Goal: Information Seeking & Learning: Compare options

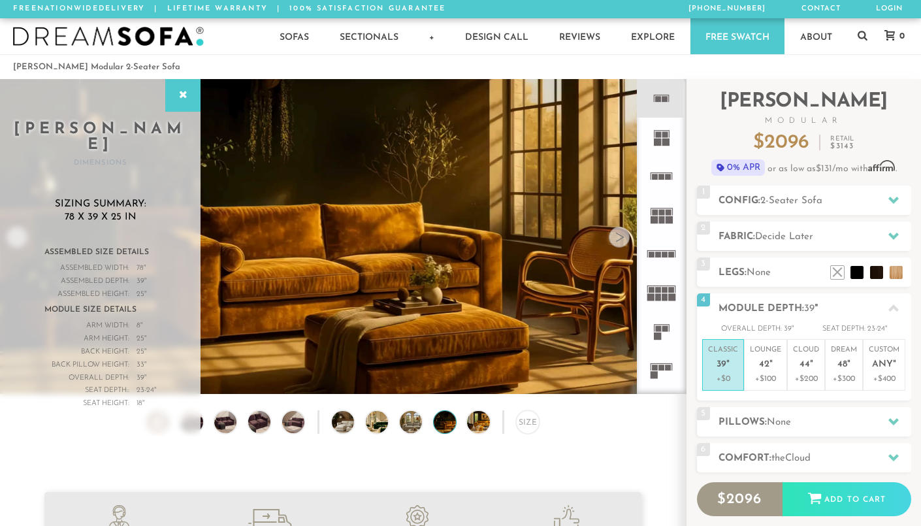
scroll to position [14387, 921]
click at [558, 421] on div "Size" at bounding box center [343, 425] width 686 height 30
click at [660, 225] on icon at bounding box center [661, 214] width 39 height 39
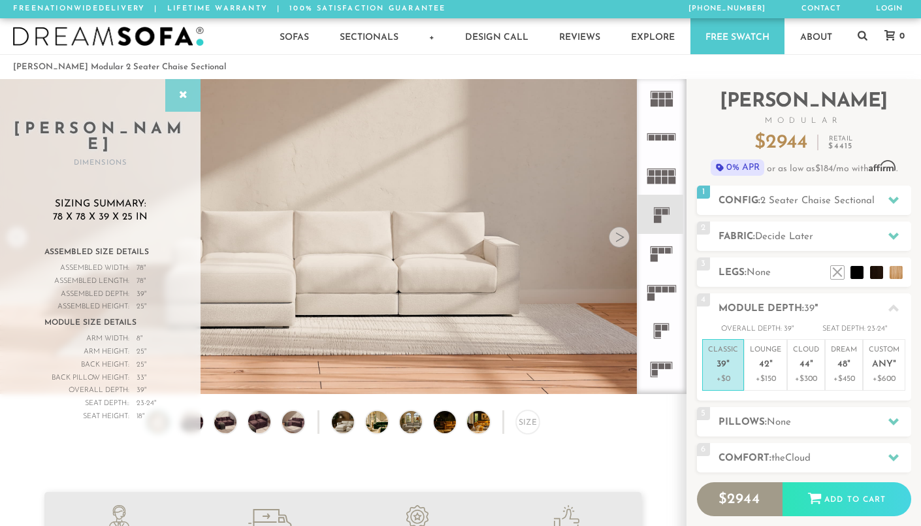
click at [184, 100] on div at bounding box center [182, 95] width 35 height 33
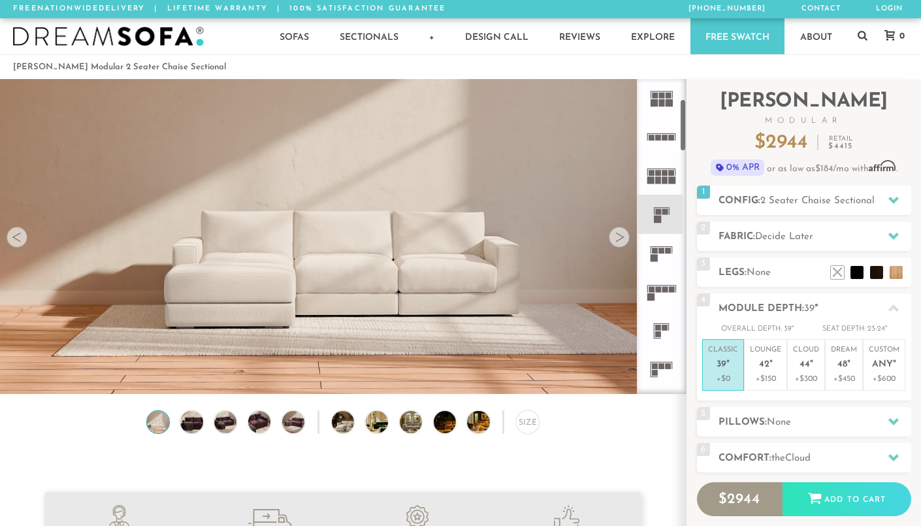
click at [655, 223] on icon at bounding box center [661, 214] width 39 height 39
click at [473, 430] on img at bounding box center [487, 422] width 40 height 22
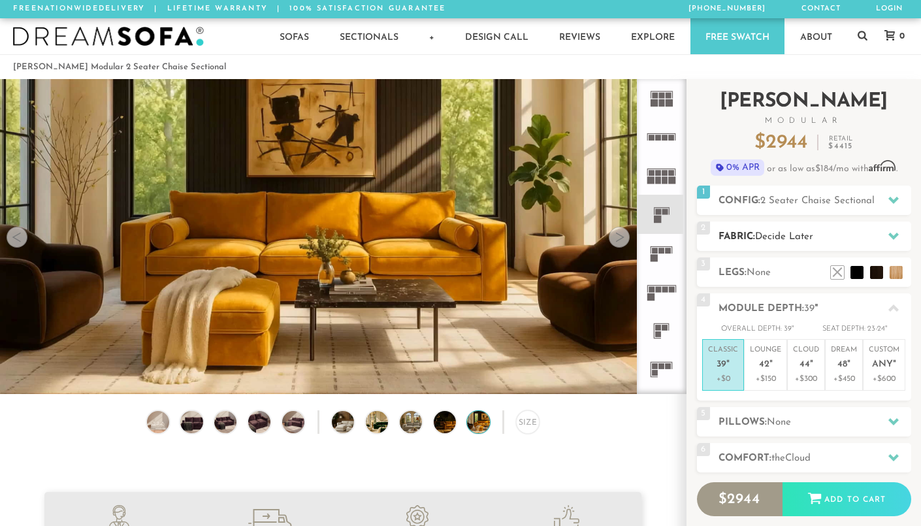
click at [822, 239] on h2 "Fabric: Decide Later" at bounding box center [814, 236] width 193 height 15
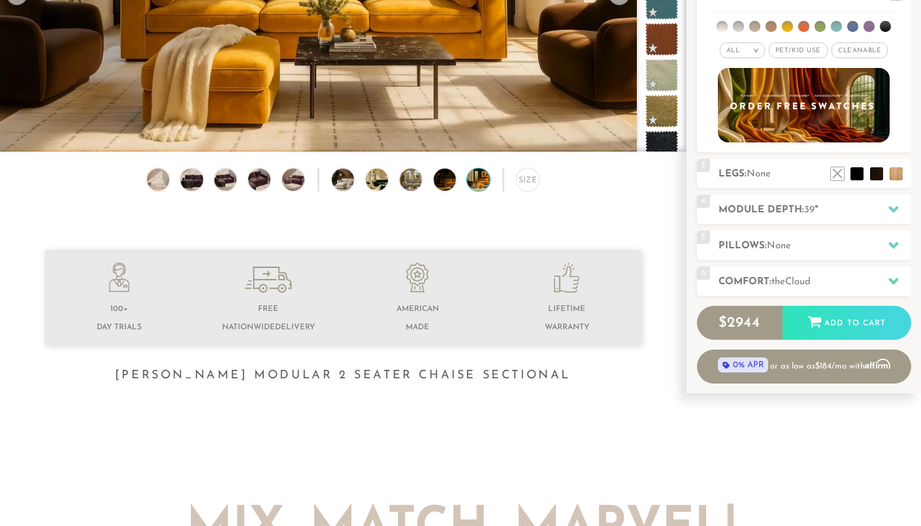
scroll to position [248, 0]
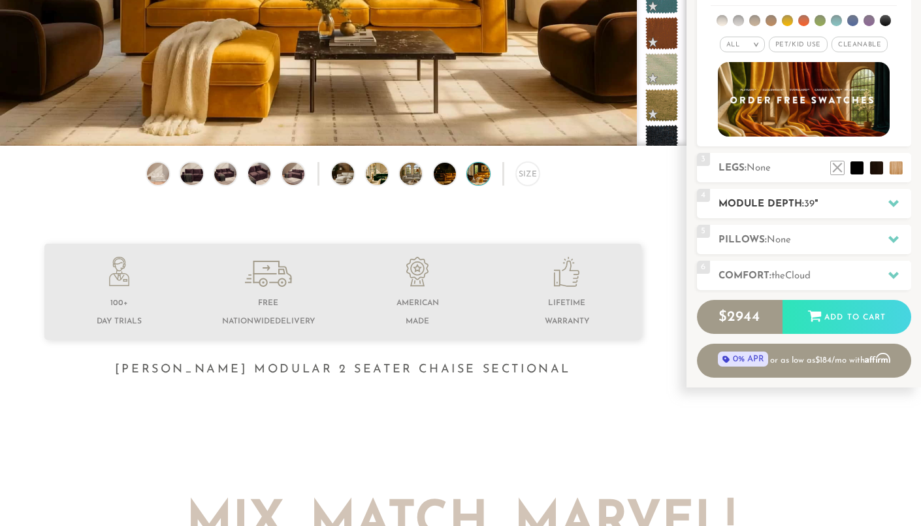
click at [780, 211] on div "4 Module Depth: 39 "" at bounding box center [804, 203] width 214 height 29
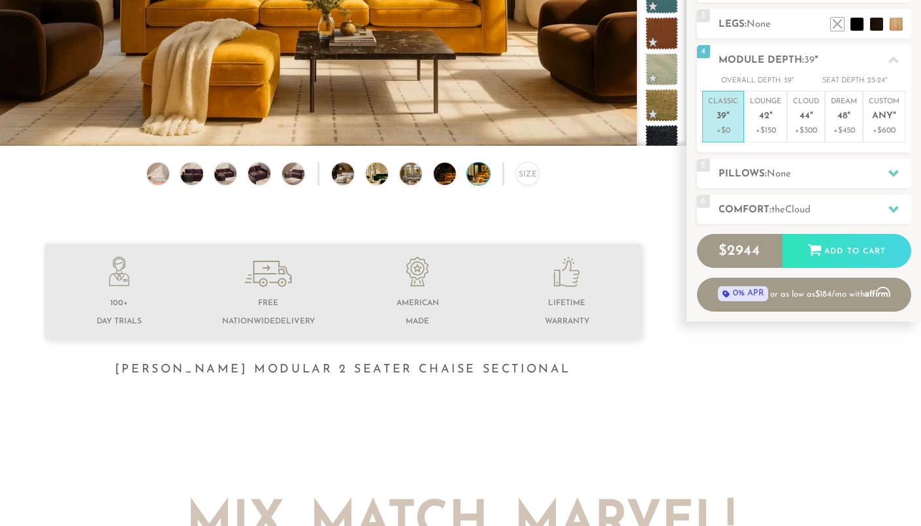
scroll to position [0, 0]
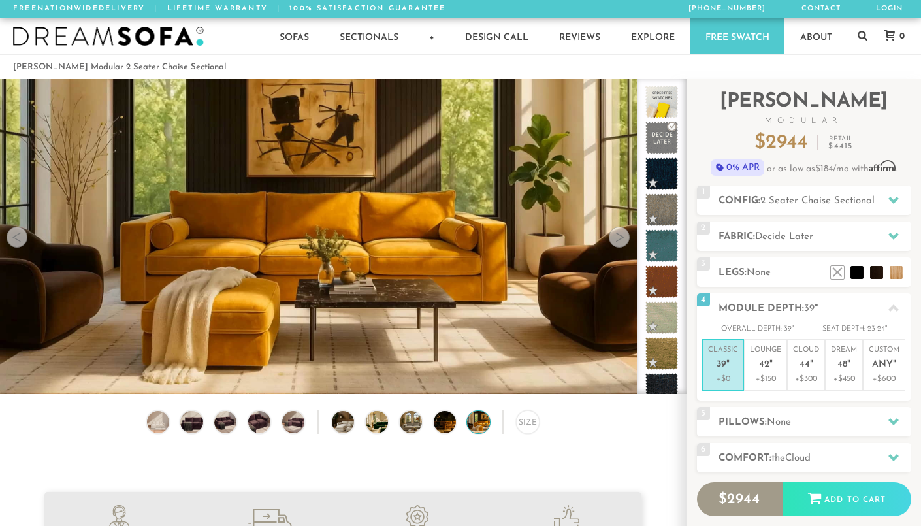
click at [786, 199] on span "2 Seater Chaise Sectional" at bounding box center [817, 201] width 114 height 10
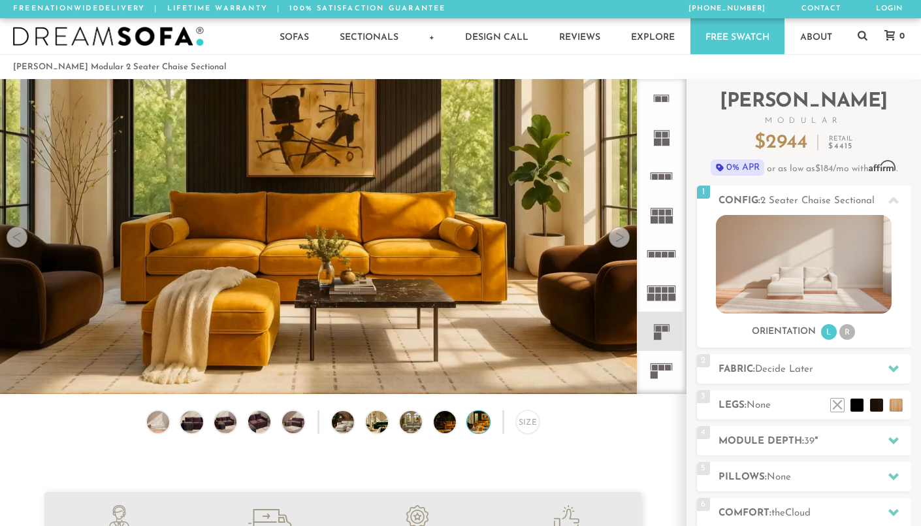
click at [658, 168] on icon at bounding box center [661, 176] width 39 height 39
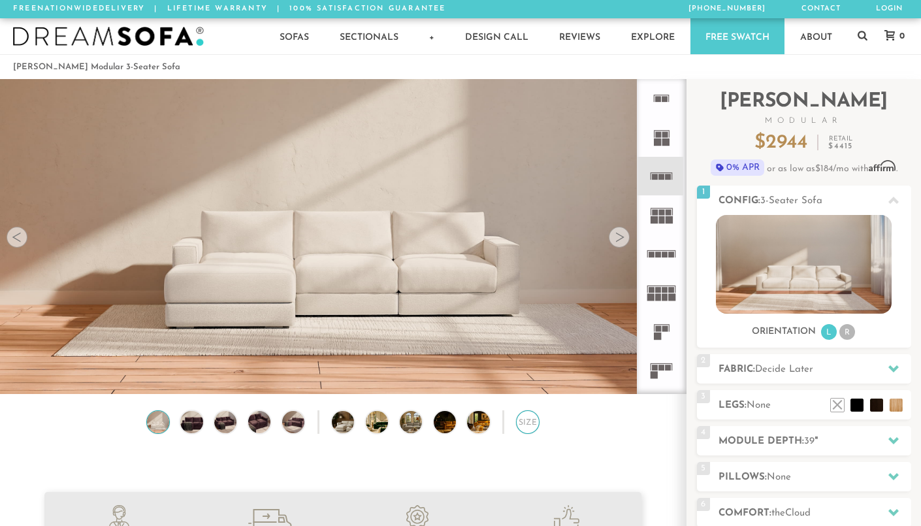
click at [520, 413] on div "Size" at bounding box center [528, 422] width 24 height 24
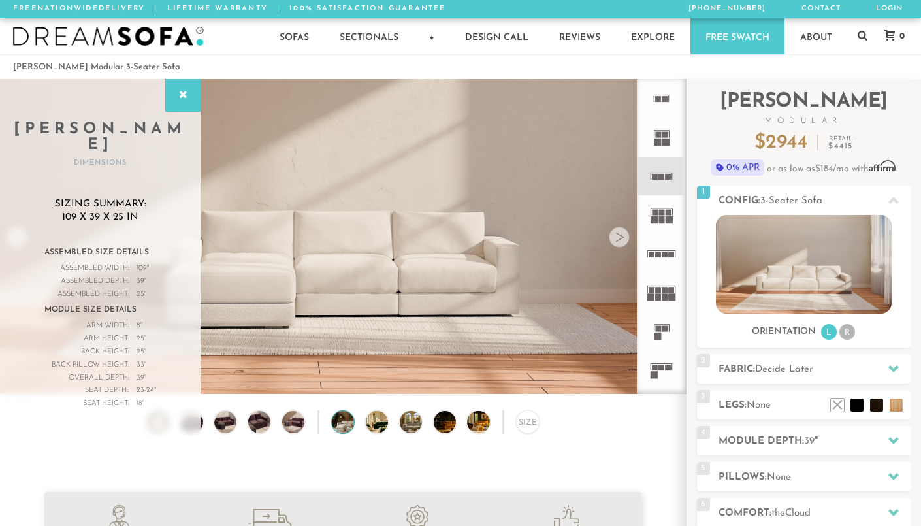
click at [349, 424] on img at bounding box center [352, 422] width 40 height 22
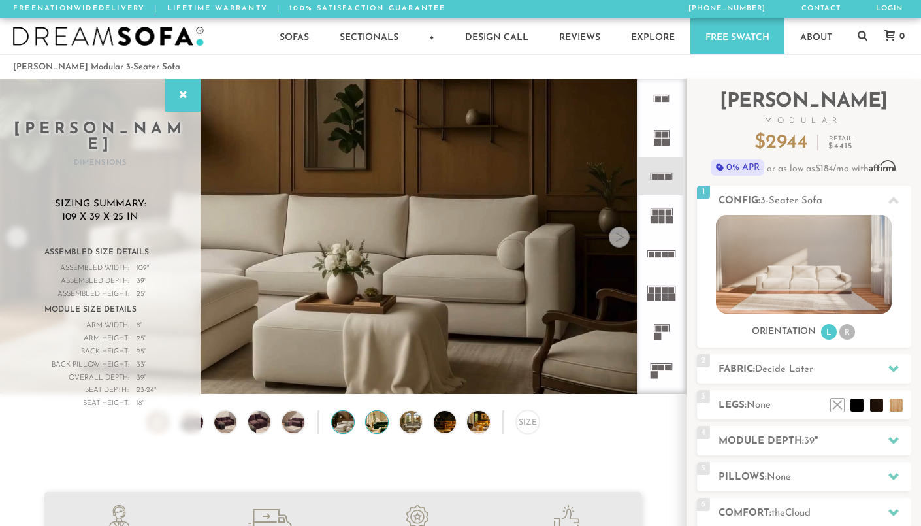
click at [376, 428] on img at bounding box center [386, 422] width 40 height 22
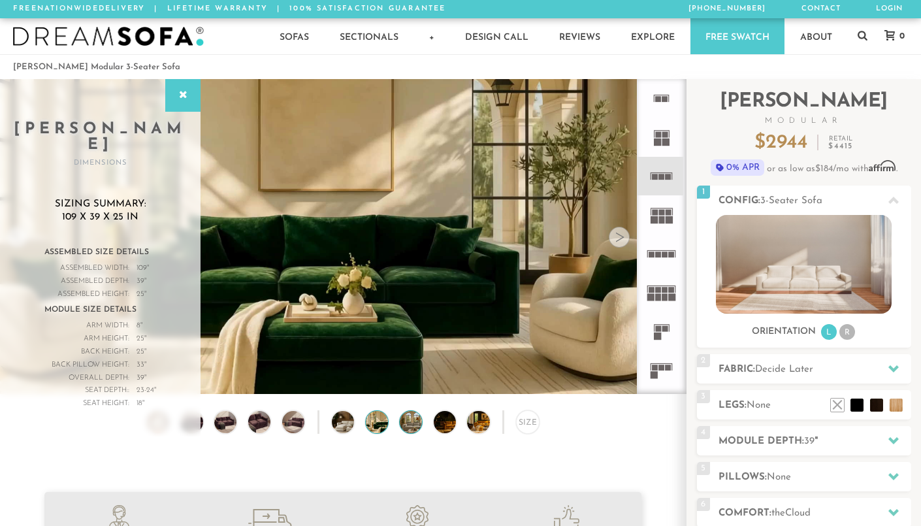
click at [404, 428] on img at bounding box center [420, 422] width 40 height 22
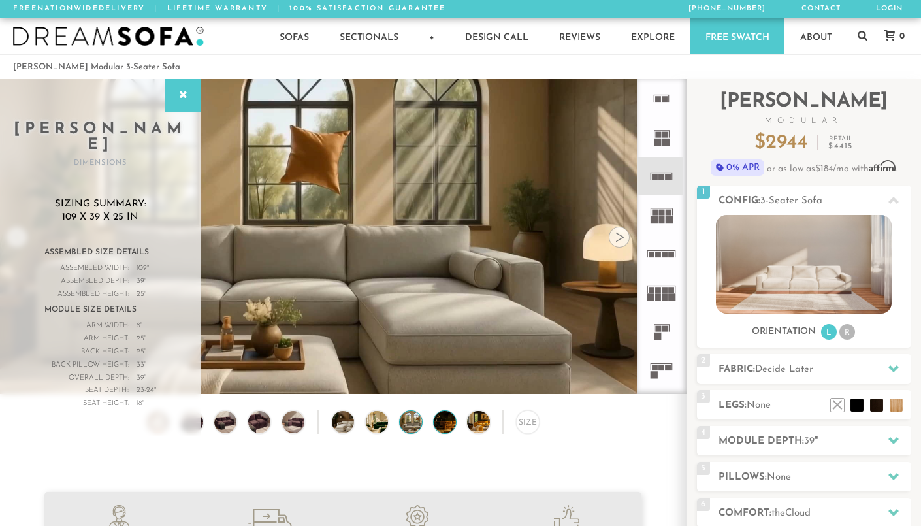
click at [437, 425] on img at bounding box center [454, 422] width 40 height 22
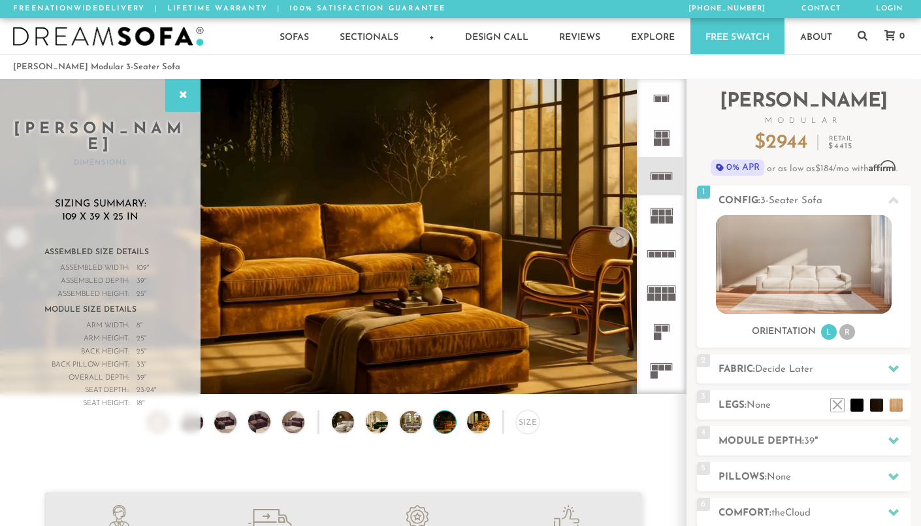
click at [417, 322] on video at bounding box center [343, 217] width 686 height 386
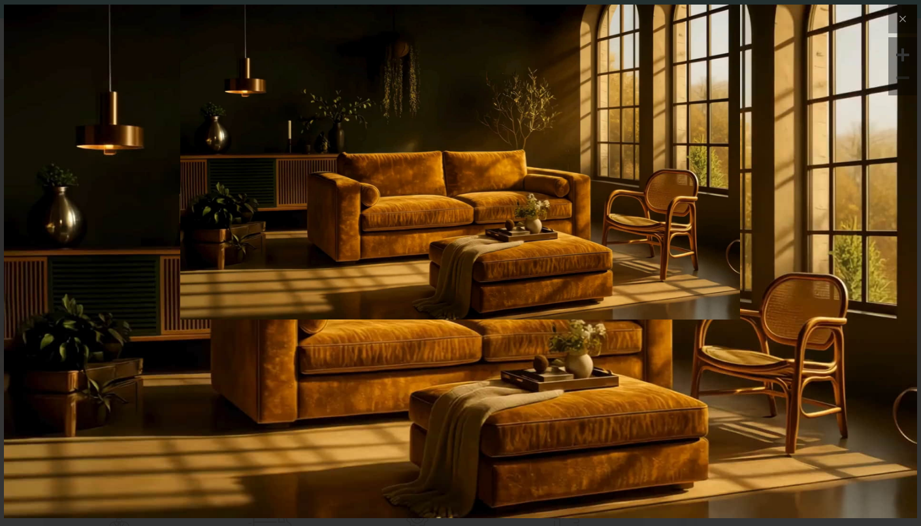
click at [348, 467] on img at bounding box center [460, 261] width 913 height 513
click at [901, 12] on icon at bounding box center [903, 19] width 16 height 16
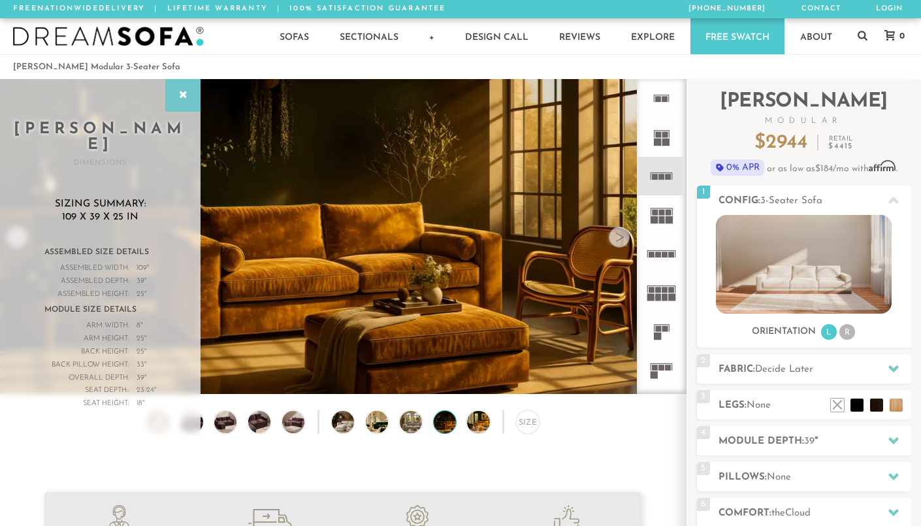
click at [185, 94] on icon at bounding box center [183, 95] width 14 height 10
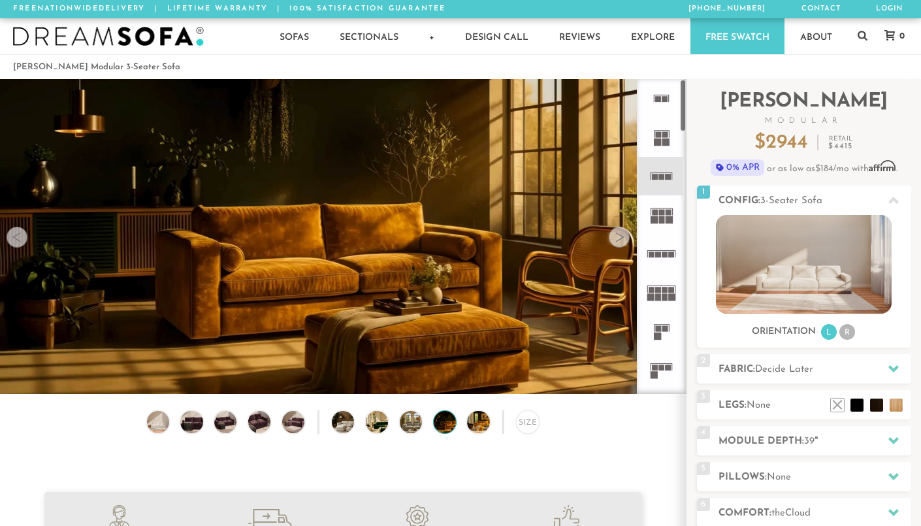
drag, startPoint x: 684, startPoint y: 103, endPoint x: 664, endPoint y: 95, distance: 21.7
click at [664, 95] on div at bounding box center [662, 236] width 50 height 315
click at [665, 103] on icon at bounding box center [661, 98] width 39 height 39
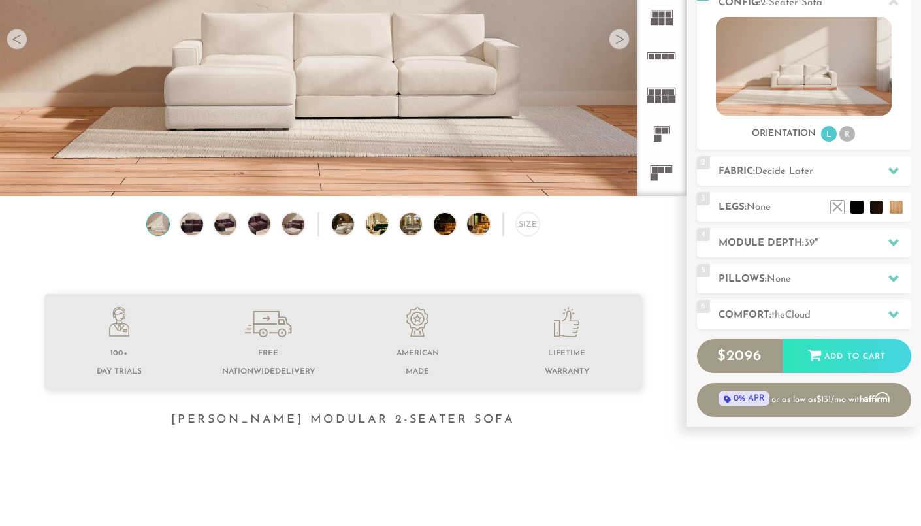
scroll to position [199, 0]
click at [731, 323] on div "6 Comfort: the Cloud soft" at bounding box center [804, 313] width 214 height 29
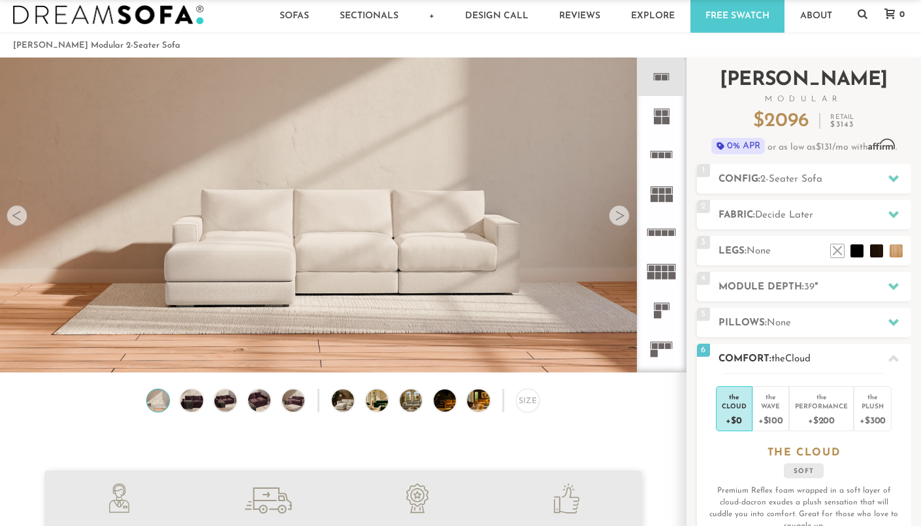
scroll to position [0, 0]
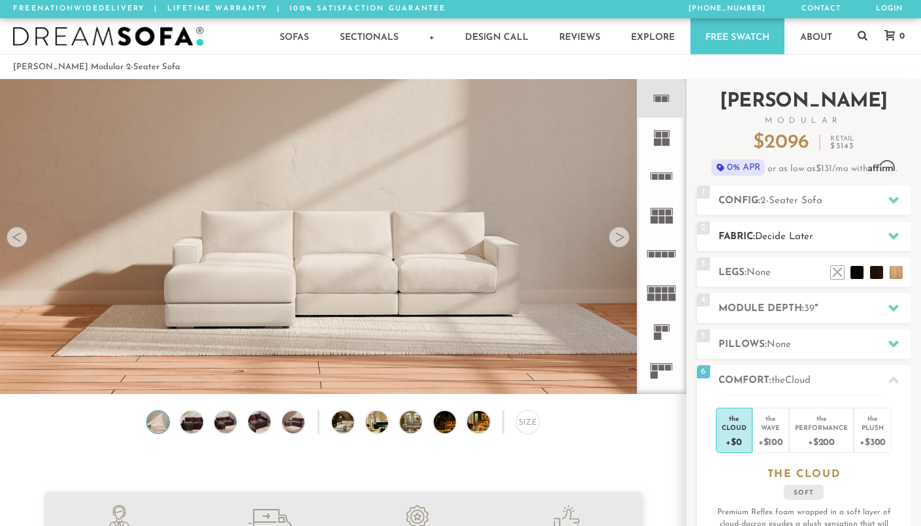
click at [759, 243] on h2 "Fabric: Decide Later" at bounding box center [814, 236] width 193 height 15
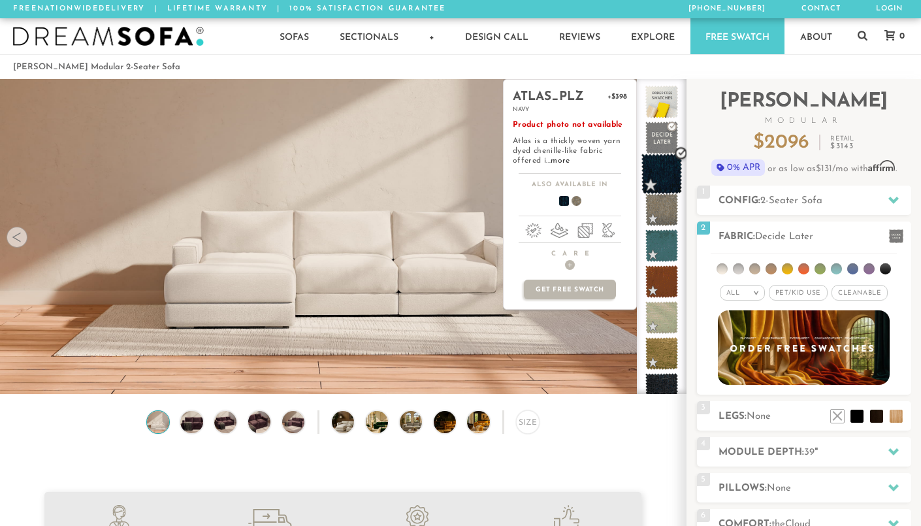
click at [654, 184] on span at bounding box center [661, 173] width 41 height 41
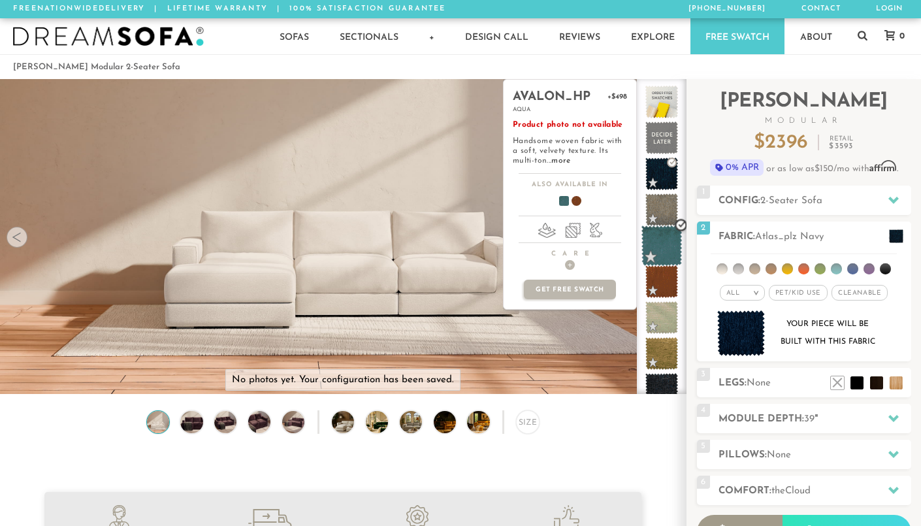
click at [659, 244] on span at bounding box center [661, 245] width 41 height 41
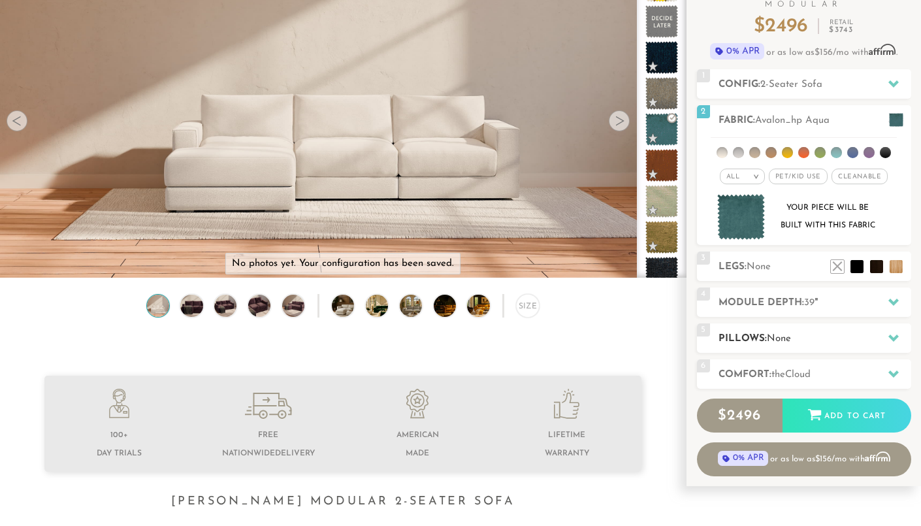
scroll to position [115, 0]
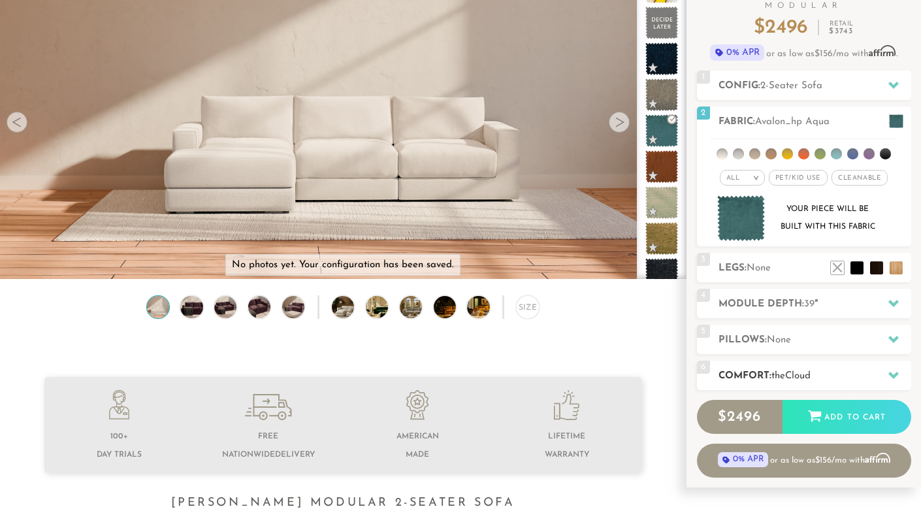
click at [748, 366] on div "6 Comfort: the Cloud soft" at bounding box center [804, 374] width 214 height 29
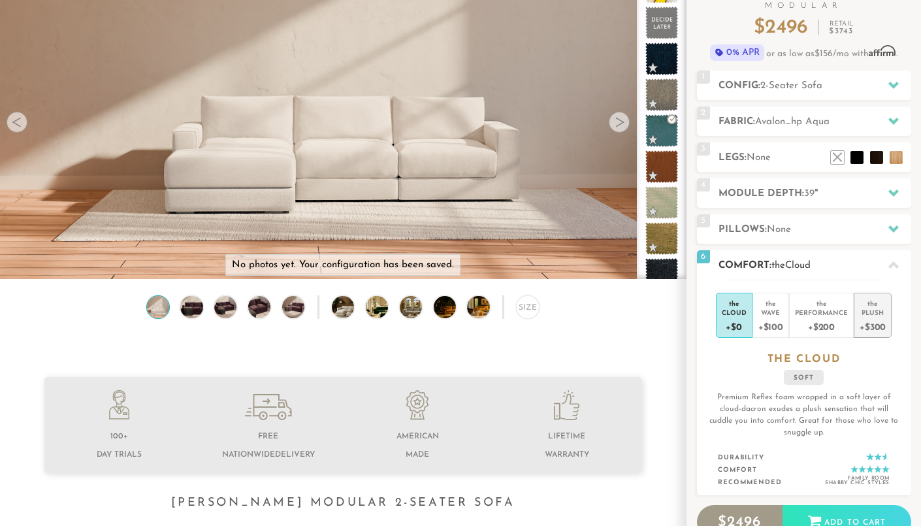
click at [863, 324] on div "+$300" at bounding box center [872, 326] width 26 height 19
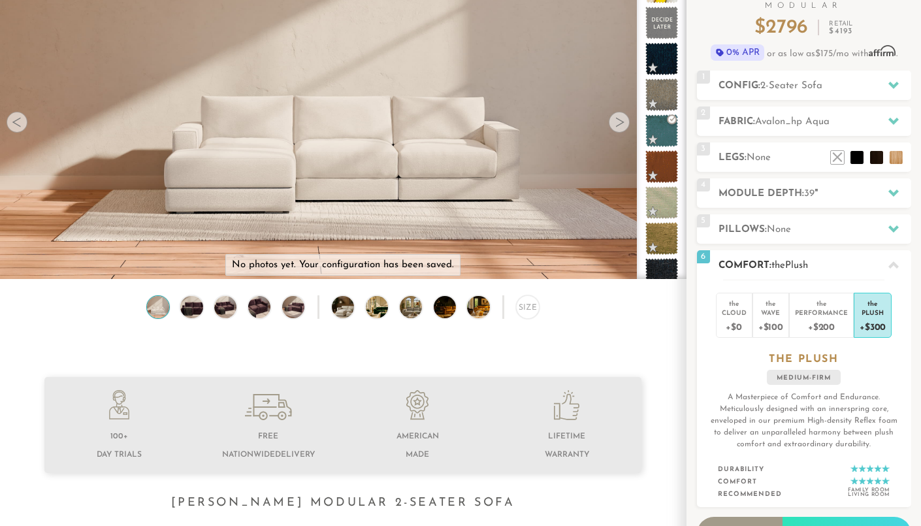
click at [749, 268] on h2 "Comfort: the Plush" at bounding box center [814, 265] width 193 height 15
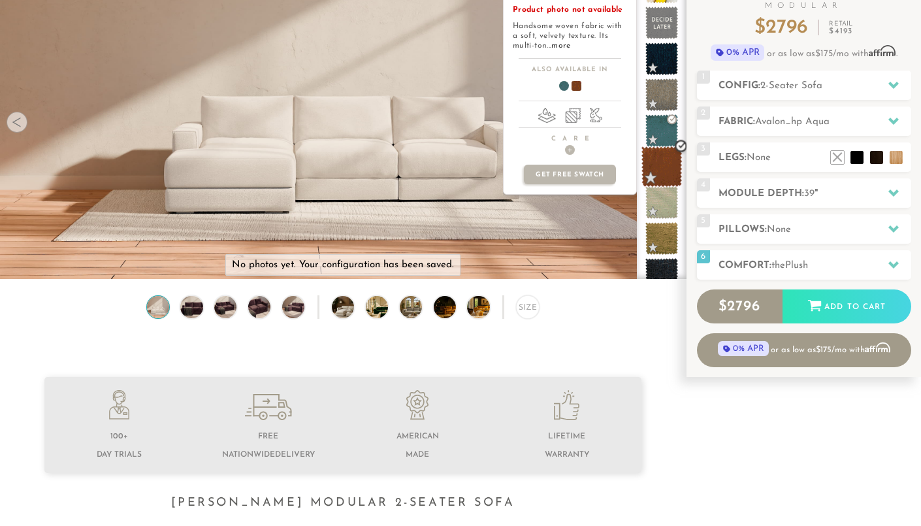
click at [661, 184] on span at bounding box center [661, 166] width 41 height 41
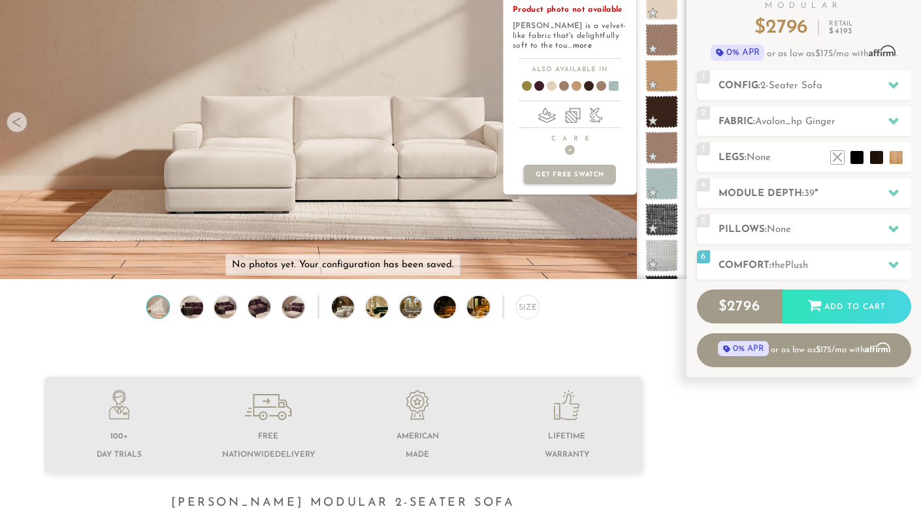
scroll to position [524, 0]
click at [661, 184] on span at bounding box center [661, 181] width 33 height 33
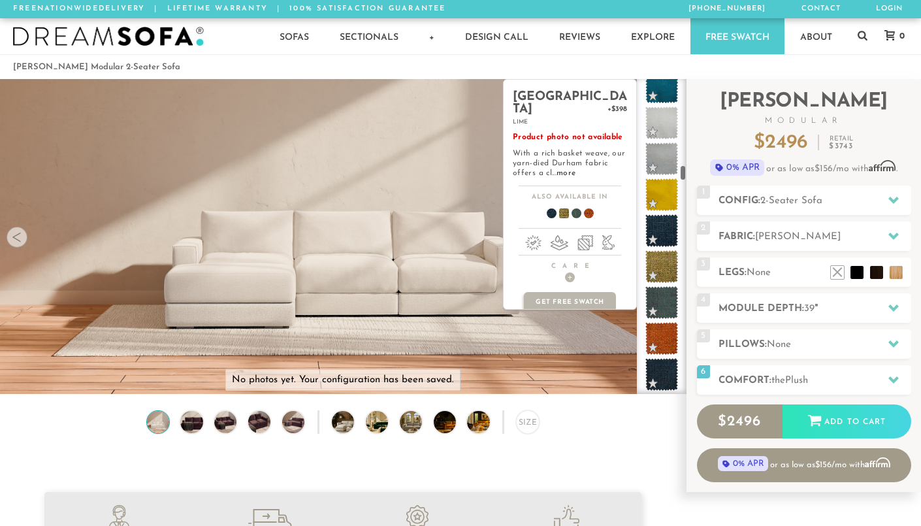
scroll to position [0, 0]
click at [656, 255] on span at bounding box center [661, 265] width 33 height 33
click at [660, 296] on span at bounding box center [661, 301] width 41 height 41
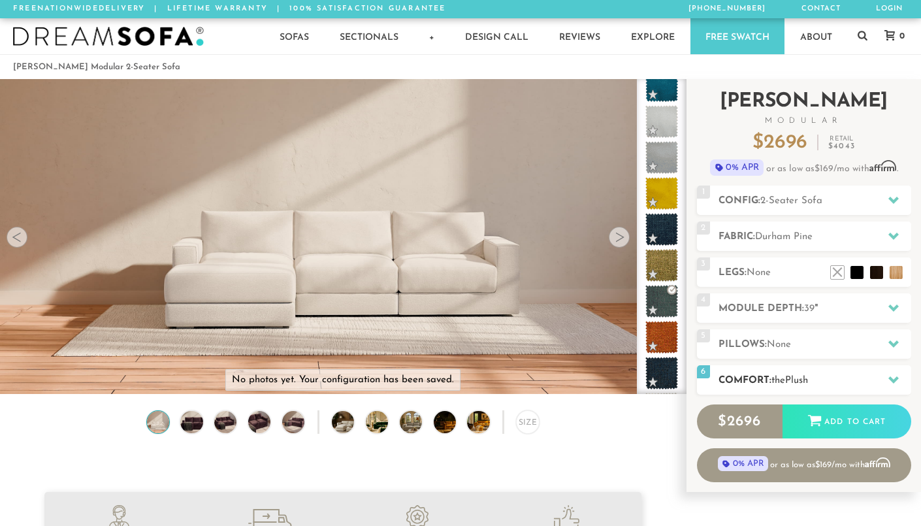
click at [785, 384] on span "the" at bounding box center [778, 381] width 14 height 10
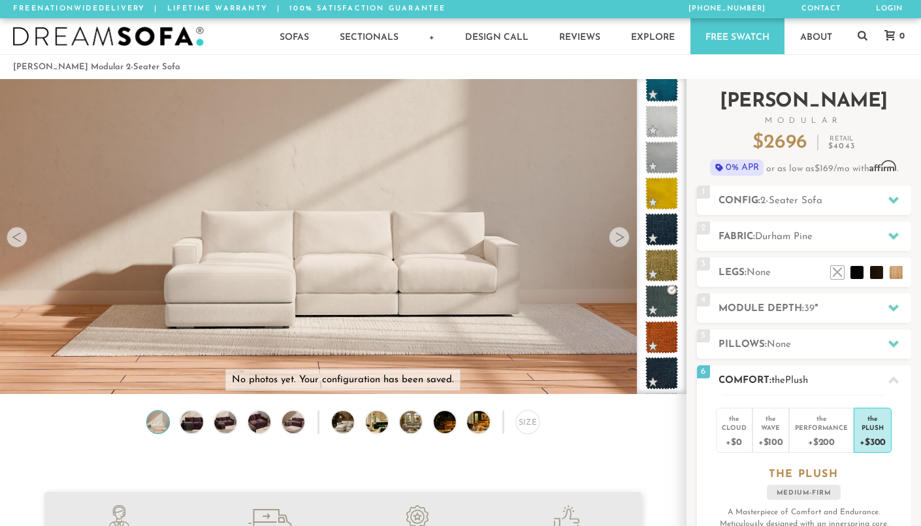
click at [785, 384] on span "the" at bounding box center [778, 381] width 14 height 10
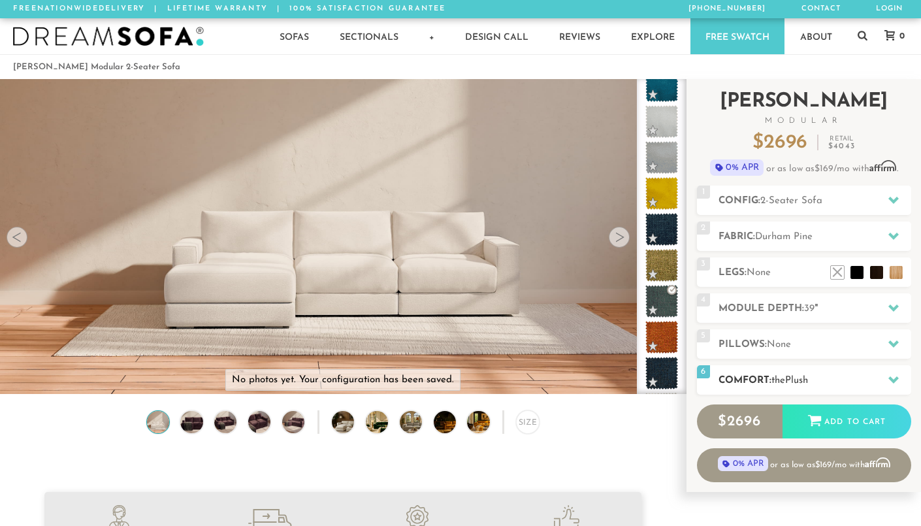
click at [785, 384] on span "the" at bounding box center [778, 381] width 14 height 10
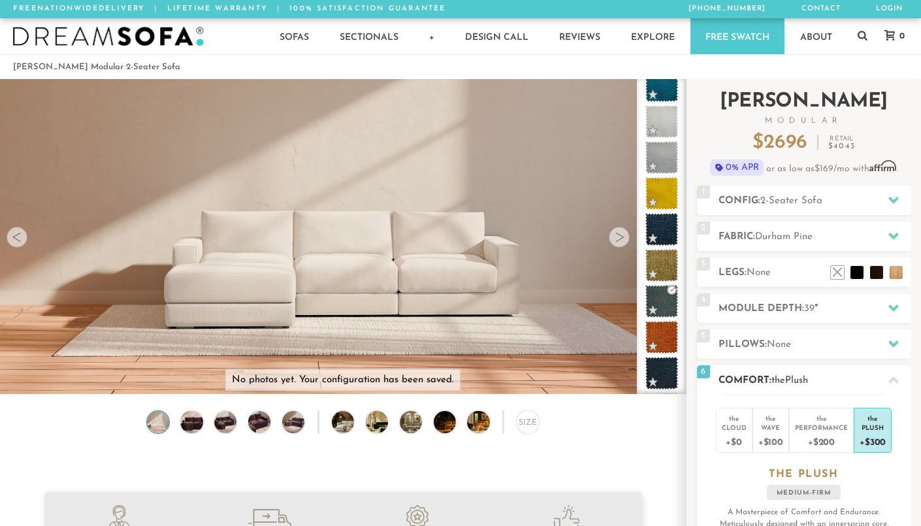
click at [785, 384] on span "the" at bounding box center [778, 381] width 14 height 10
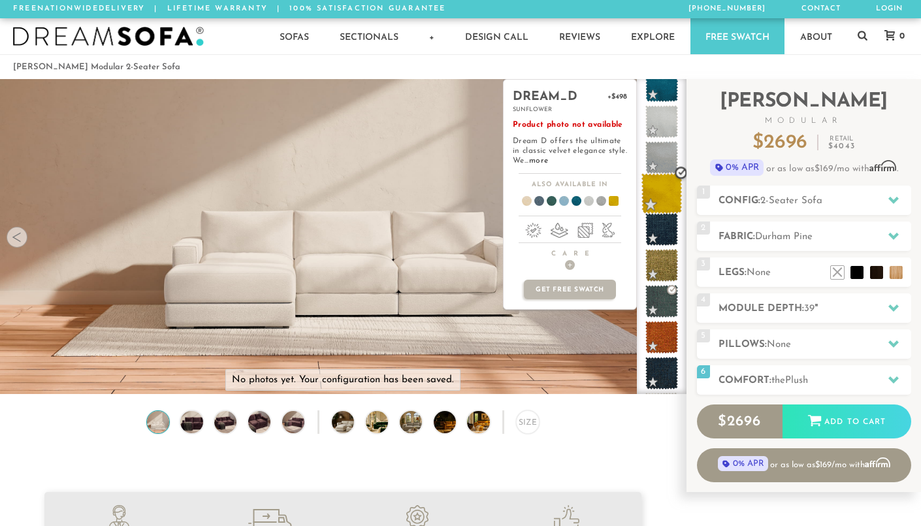
click at [658, 193] on span at bounding box center [661, 193] width 41 height 41
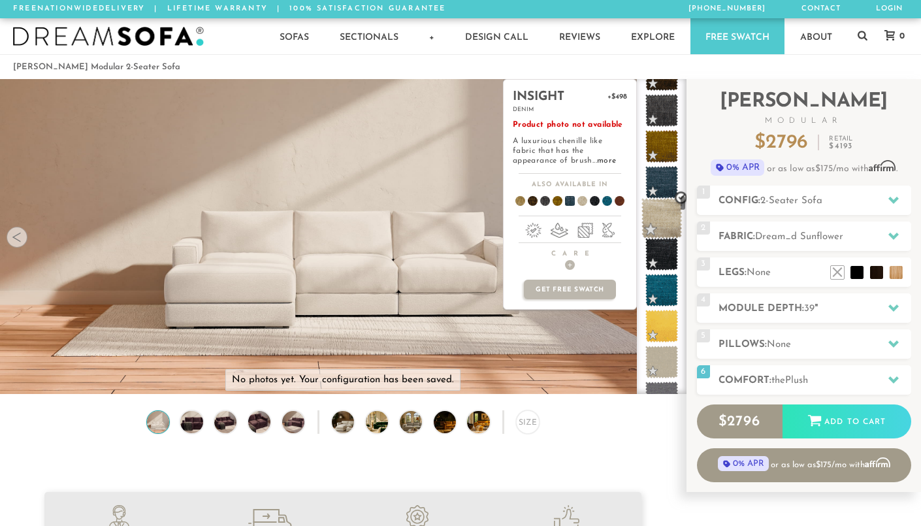
scroll to position [2937, 0]
click at [659, 251] on span at bounding box center [661, 253] width 41 height 41
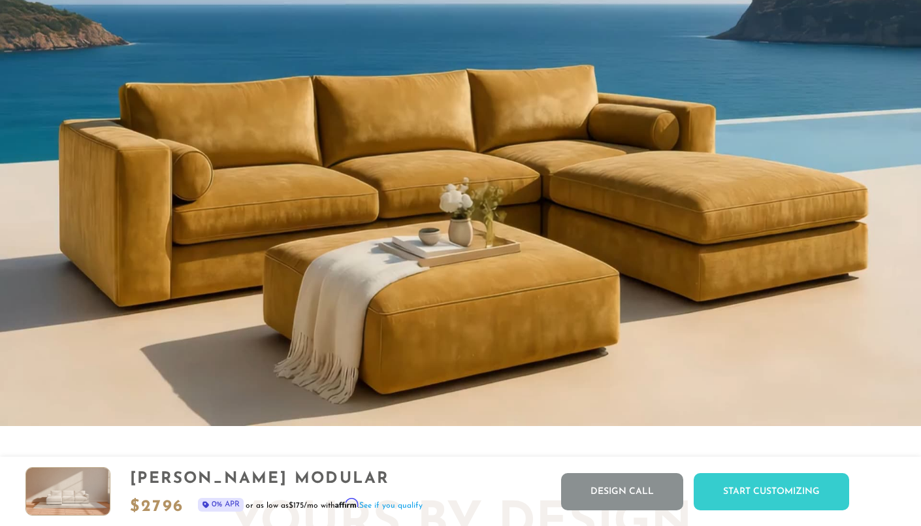
scroll to position [0, 0]
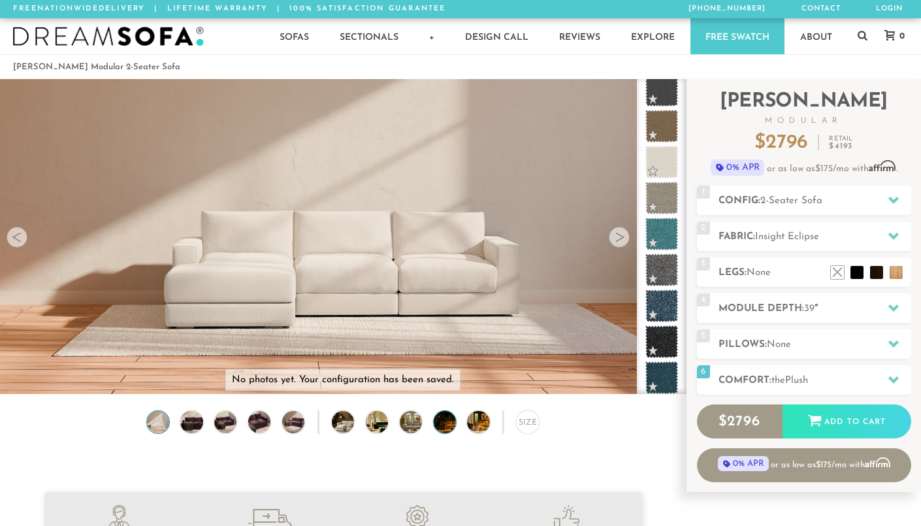
click at [447, 425] on img at bounding box center [454, 422] width 40 height 22
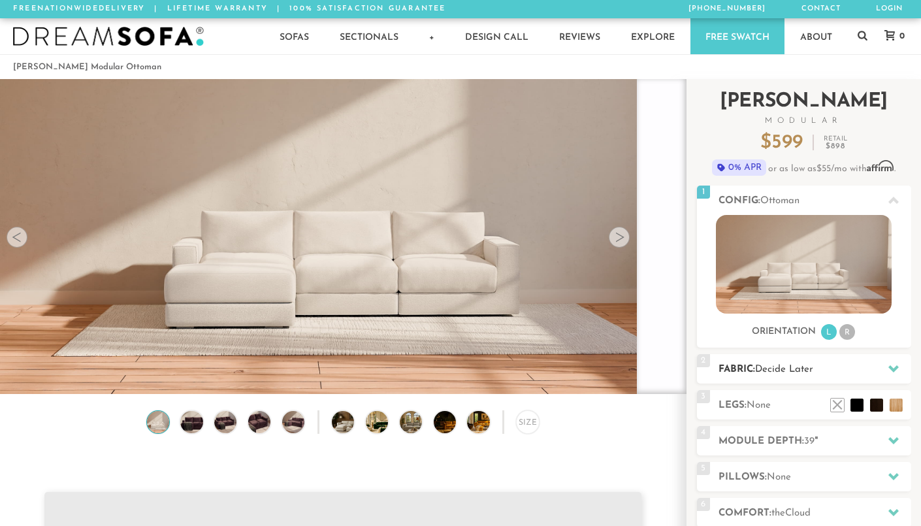
scroll to position [112, 0]
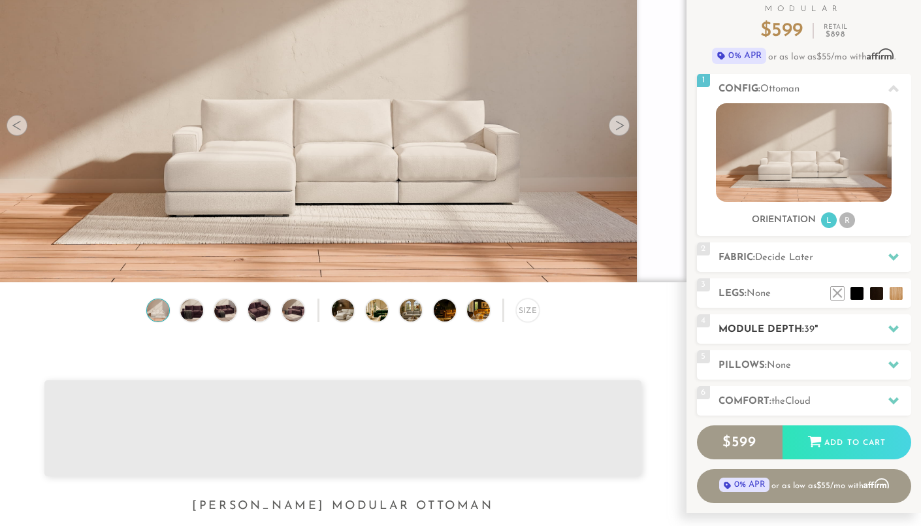
click at [809, 332] on span "39" at bounding box center [809, 330] width 10 height 10
click at [829, 332] on h2 "Module Depth: 39 "" at bounding box center [814, 329] width 193 height 15
click at [784, 268] on div "2 Fabric: Decide Later" at bounding box center [804, 256] width 214 height 29
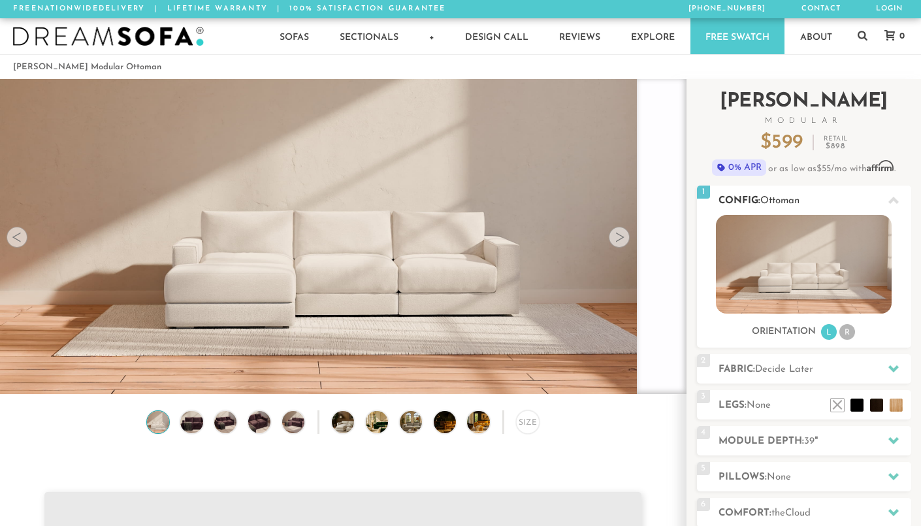
click at [822, 328] on li "L" at bounding box center [829, 332] width 16 height 16
click at [843, 334] on li "R" at bounding box center [847, 332] width 16 height 16
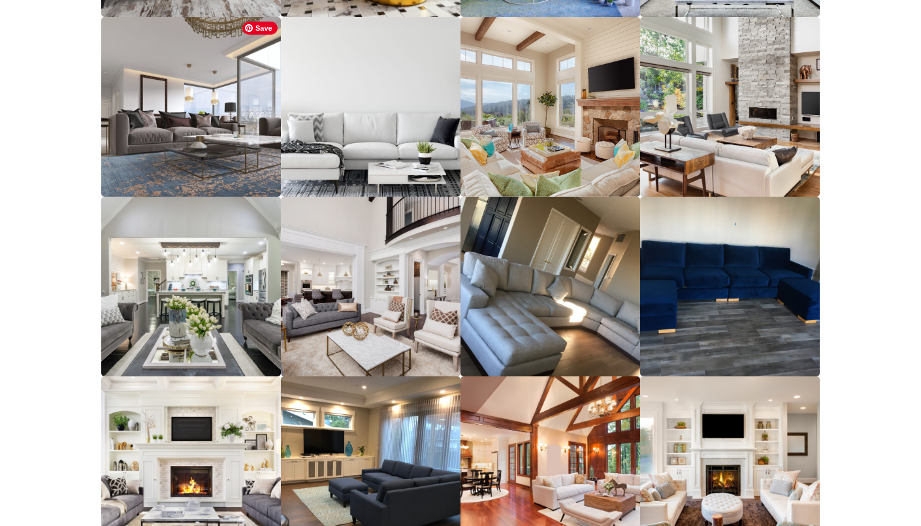
scroll to position [14463, 0]
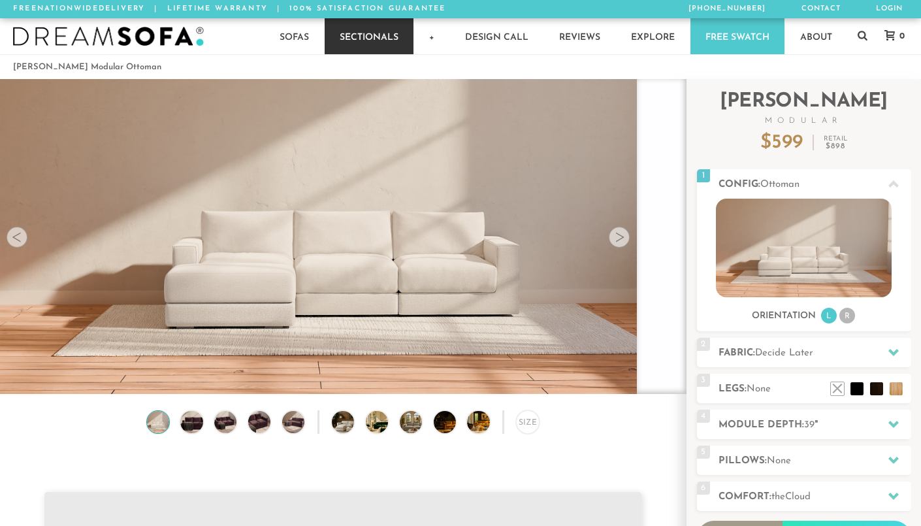
click at [374, 118] on video at bounding box center [343, 195] width 686 height 343
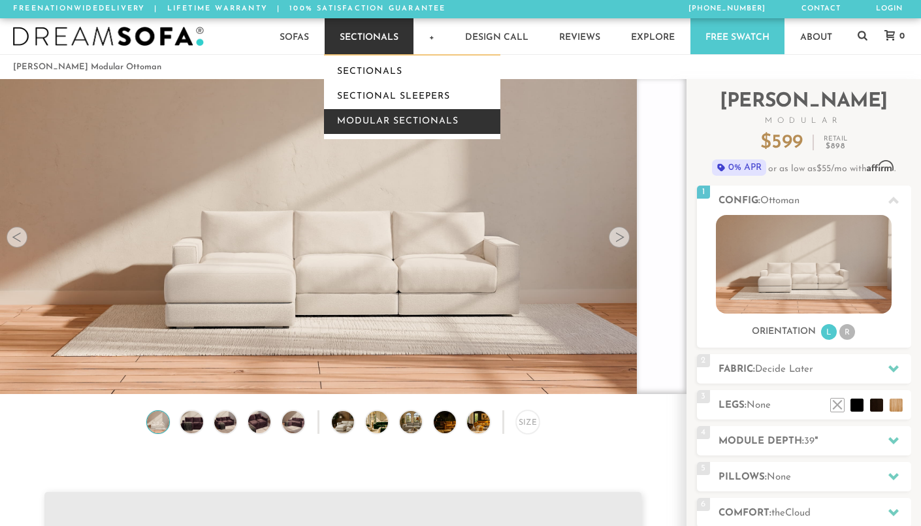
click at [400, 124] on link "Modular Sectionals" at bounding box center [412, 121] width 176 height 25
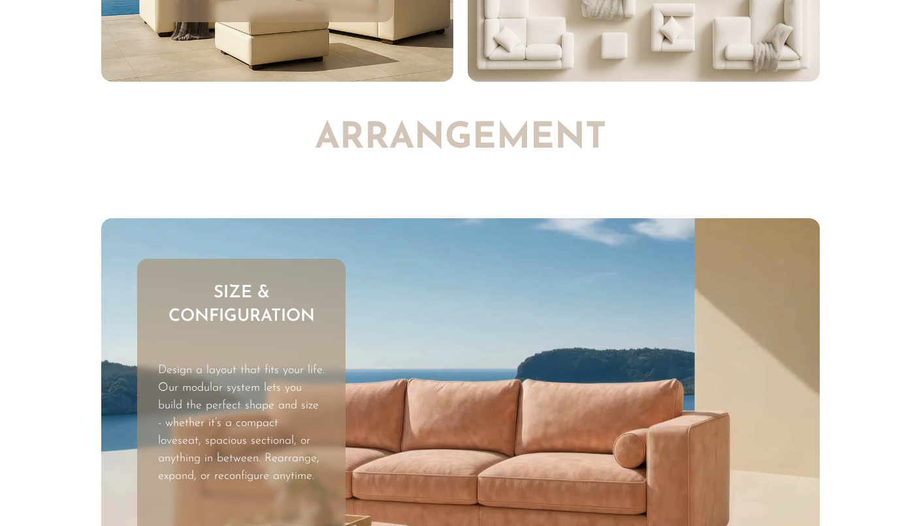
scroll to position [3658, 0]
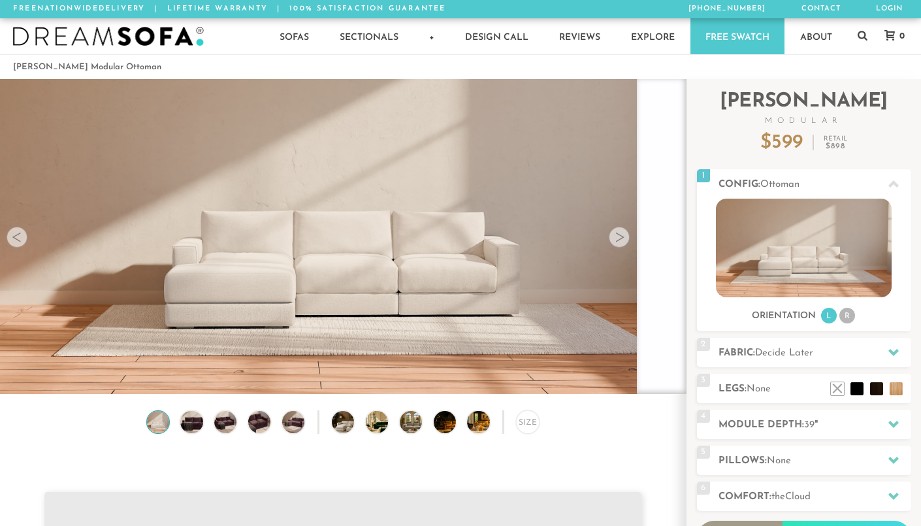
scroll to position [17148, 921]
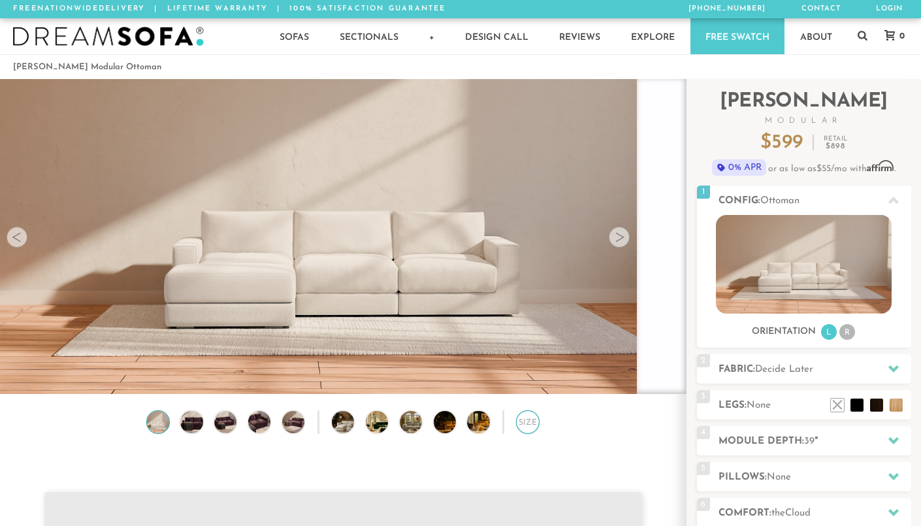
click at [524, 424] on div "Size" at bounding box center [528, 422] width 24 height 24
click at [295, 428] on img at bounding box center [293, 422] width 27 height 22
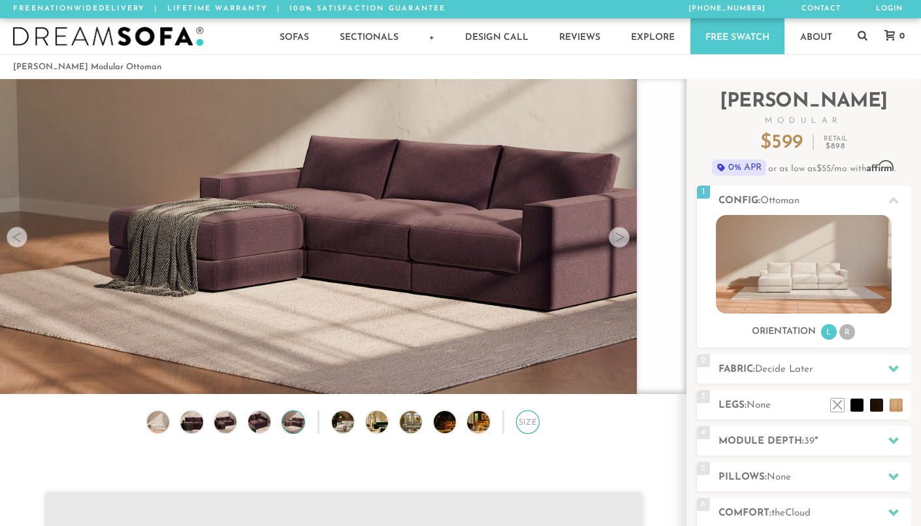
click at [523, 417] on div "Size" at bounding box center [528, 422] width 24 height 24
click at [260, 426] on img at bounding box center [259, 422] width 27 height 22
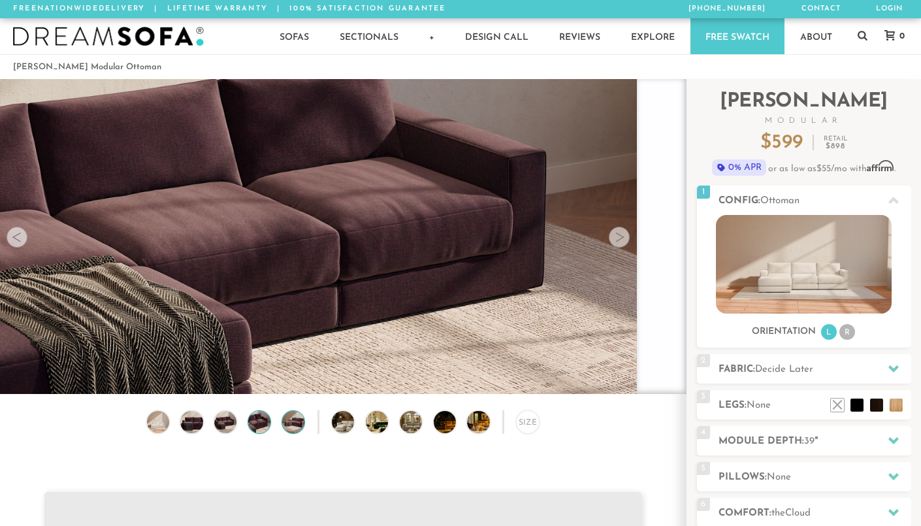
click at [296, 424] on img at bounding box center [293, 422] width 27 height 22
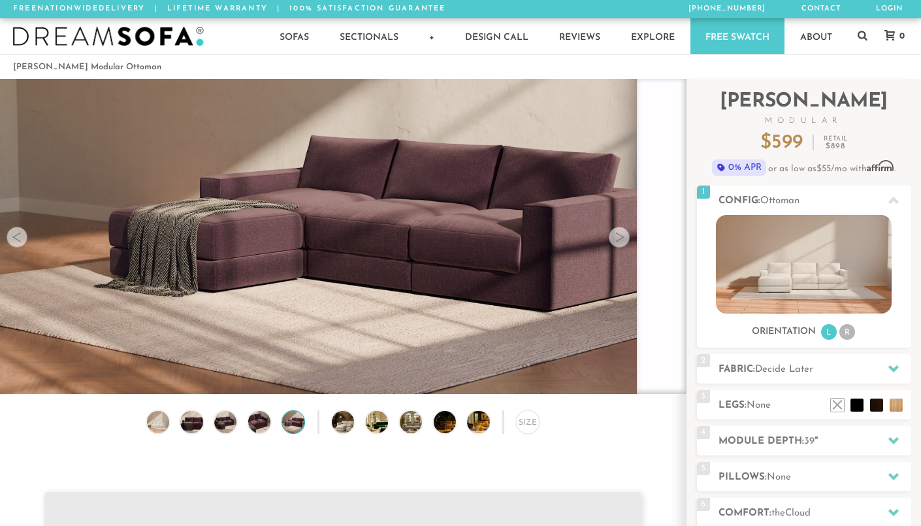
click at [329, 421] on div "Size" at bounding box center [343, 466] width 686 height 112
click at [362, 428] on div "Size" at bounding box center [343, 466] width 686 height 112
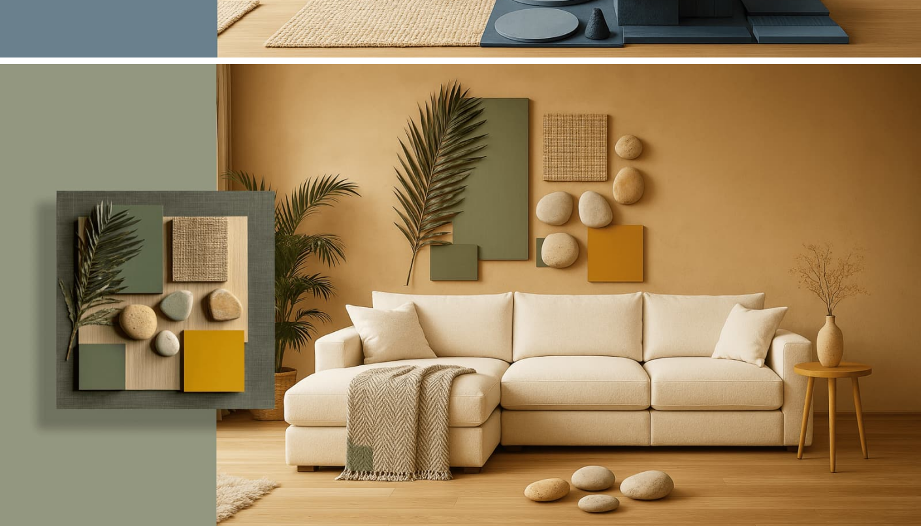
scroll to position [0, 0]
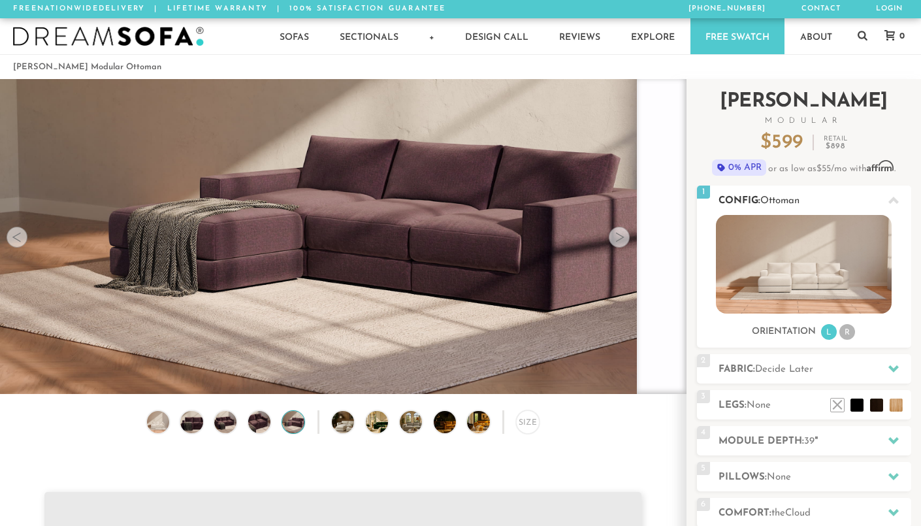
click at [825, 334] on li "L" at bounding box center [829, 332] width 16 height 16
click at [847, 334] on li "R" at bounding box center [847, 332] width 16 height 16
click at [812, 362] on h2 "Fabric: Decide Later" at bounding box center [814, 369] width 193 height 15
click at [805, 379] on div "2 Fabric: Decide Later" at bounding box center [804, 368] width 214 height 29
click at [793, 407] on h2 "Legs: None" at bounding box center [814, 405] width 193 height 15
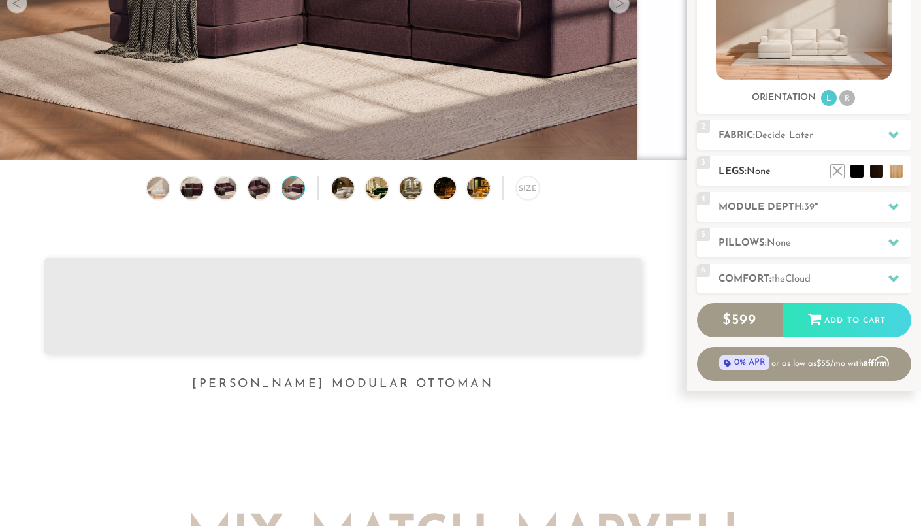
scroll to position [251, 0]
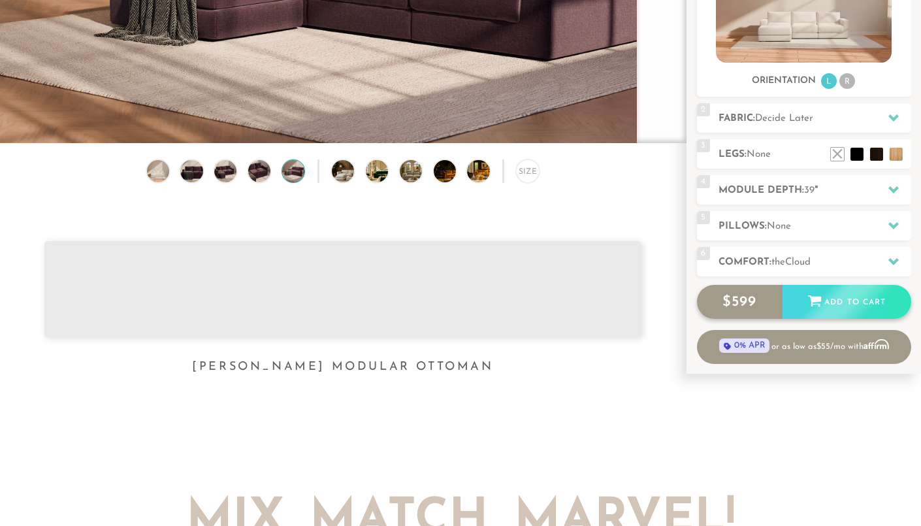
click at [799, 302] on div "$ 599 Add to Cart" at bounding box center [804, 302] width 214 height 34
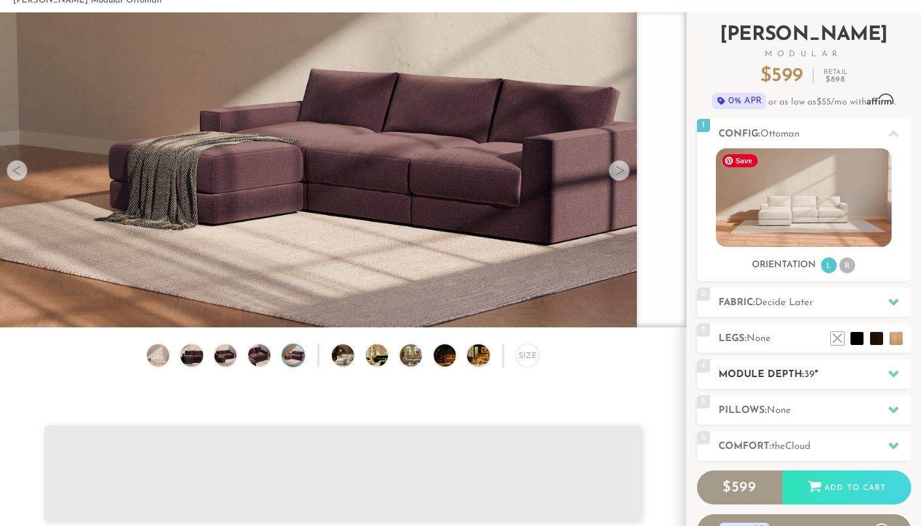
scroll to position [0, 0]
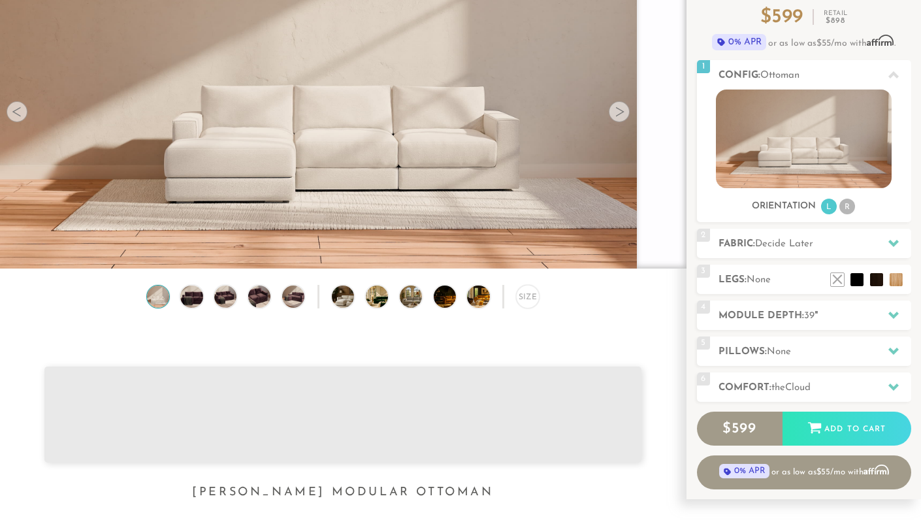
scroll to position [129, 0]
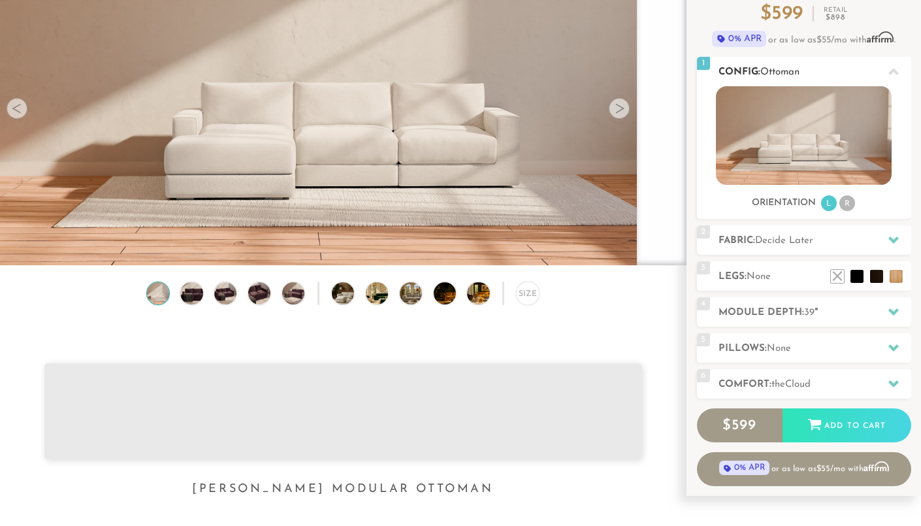
click at [766, 71] on span "Ottoman" at bounding box center [779, 72] width 39 height 10
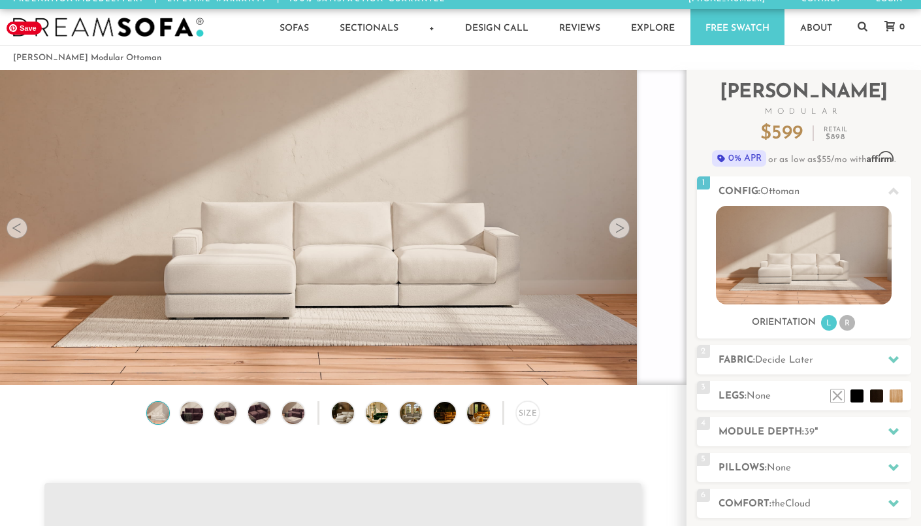
scroll to position [0, 0]
